Goal: Task Accomplishment & Management: Use online tool/utility

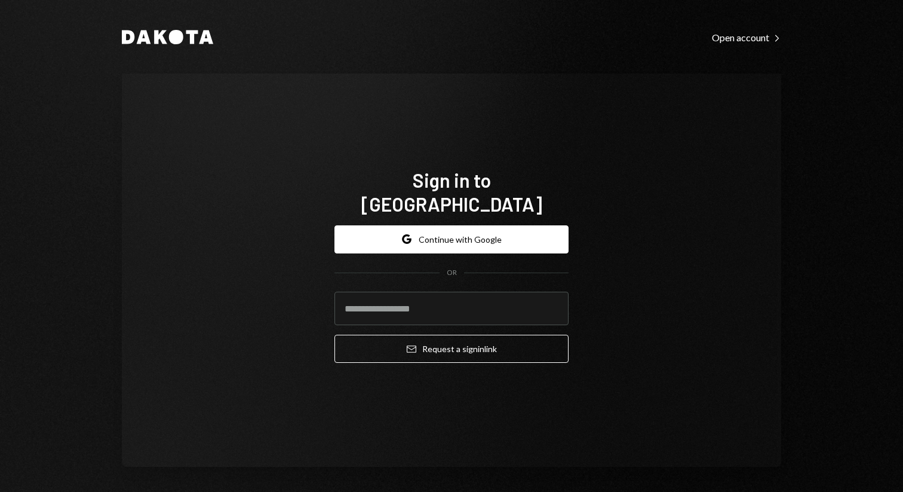
click at [431, 236] on button "Google Continue with Google" at bounding box center [451, 239] width 234 height 28
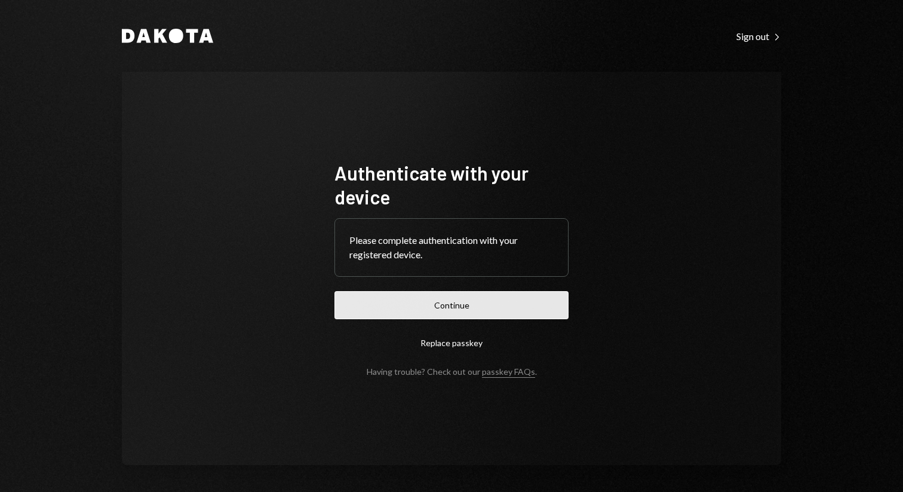
click at [432, 301] on button "Continue" at bounding box center [451, 305] width 234 height 28
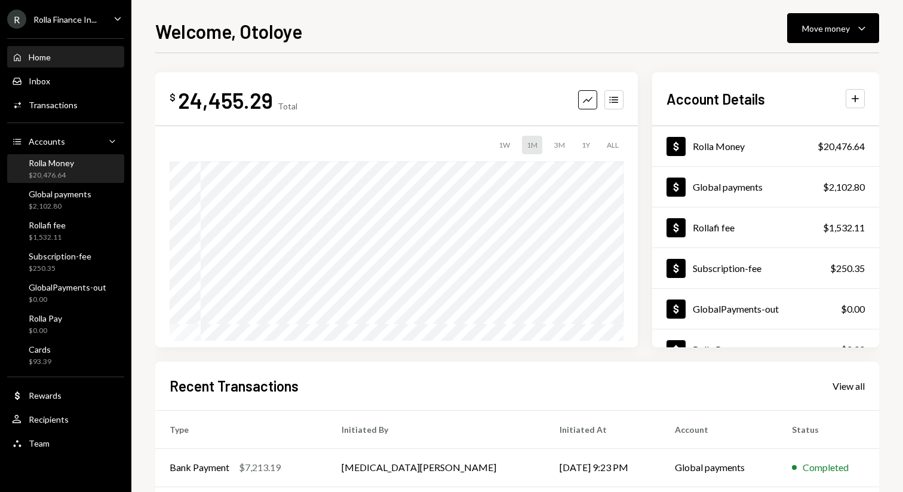
click at [63, 158] on div "Rolla Money" at bounding box center [51, 163] width 45 height 10
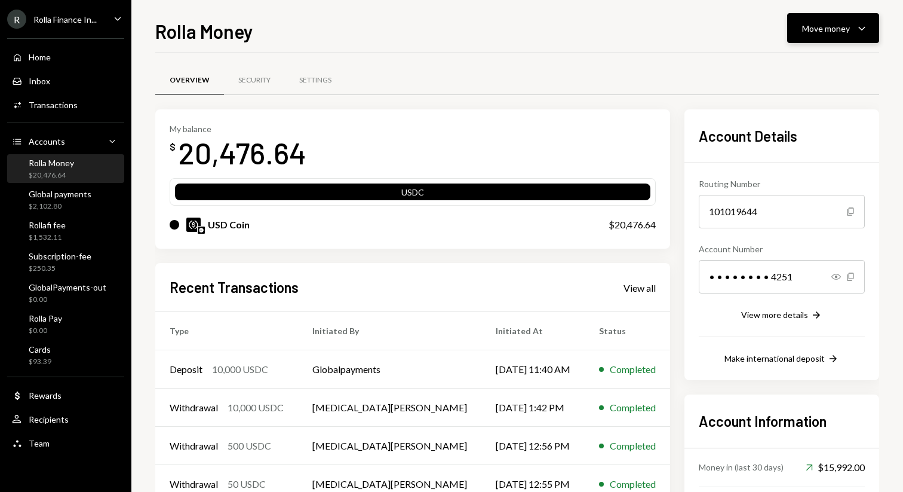
click at [857, 24] on icon "Caret Down" at bounding box center [862, 28] width 14 height 14
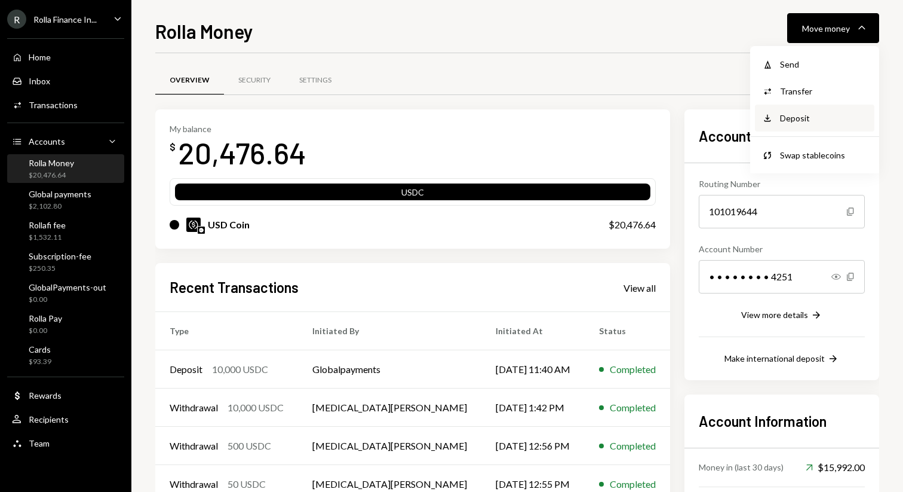
click at [781, 116] on div "Deposit" at bounding box center [823, 118] width 87 height 13
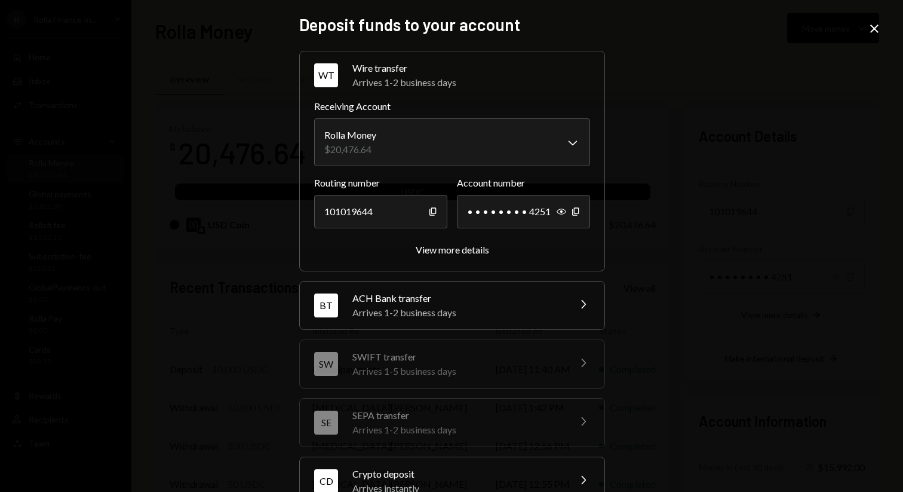
click at [465, 257] on div "**********" at bounding box center [452, 161] width 306 height 220
click at [465, 250] on div "View more details" at bounding box center [452, 249] width 73 height 11
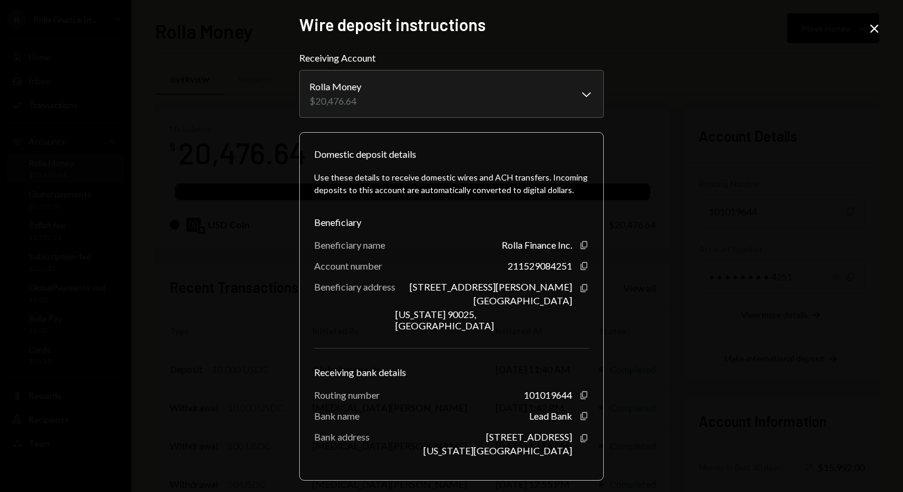
scroll to position [41, 0]
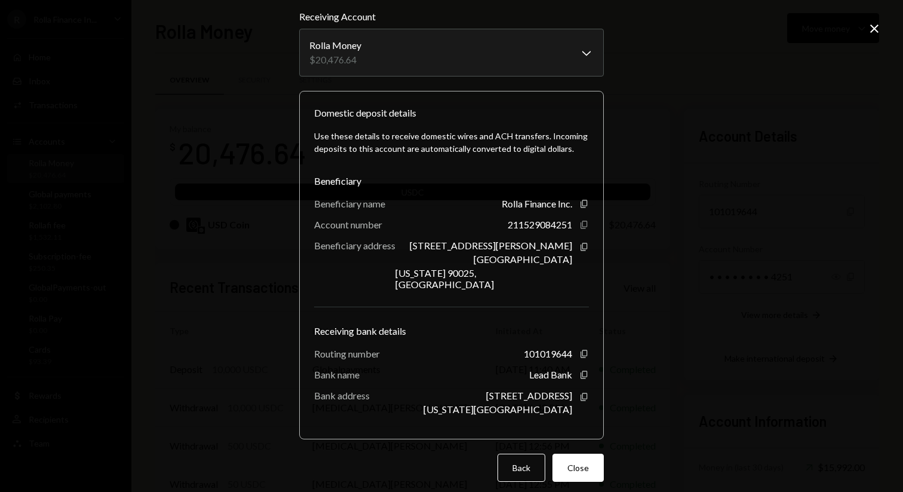
click at [580, 225] on icon "Copy" at bounding box center [584, 225] width 10 height 10
click at [580, 222] on icon "Copy" at bounding box center [584, 225] width 10 height 10
click at [580, 204] on icon "button" at bounding box center [583, 203] width 7 height 8
click at [580, 228] on icon "button" at bounding box center [583, 224] width 7 height 8
click at [579, 349] on icon "Copy" at bounding box center [584, 354] width 10 height 10
